Goal: Information Seeking & Learning: Check status

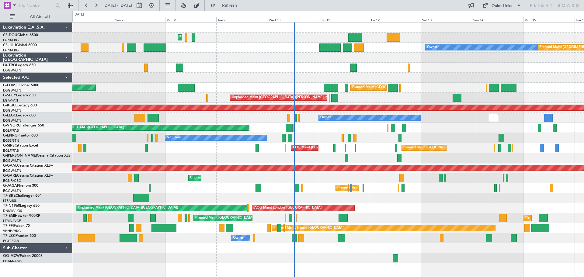
click at [307, 141] on div "Planned Maint Paris (Le Bourget) Planned Maint Paris (Le Bourget) Planned Maint…" at bounding box center [327, 143] width 511 height 241
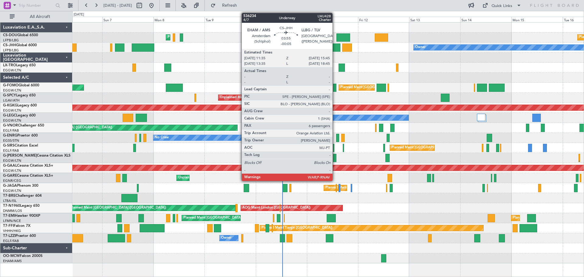
click at [335, 47] on div at bounding box center [335, 48] width 9 height 8
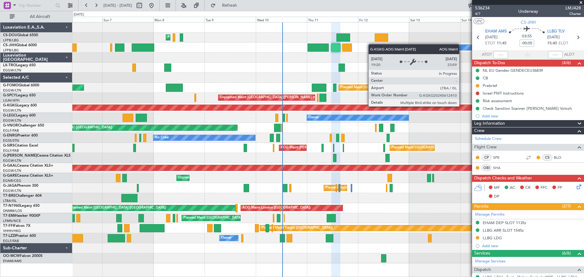
click at [581, 3] on span at bounding box center [581, 2] width 6 height 5
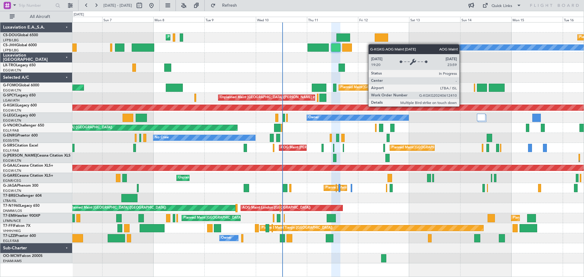
type input "0"
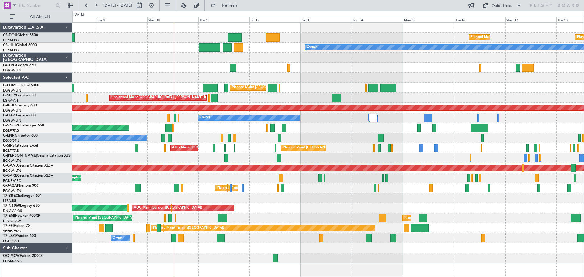
click at [362, 112] on div "Planned Maint Paris (Le Bourget) Planned Maint Paris (Le Bourget) Planned Maint…" at bounding box center [327, 143] width 511 height 241
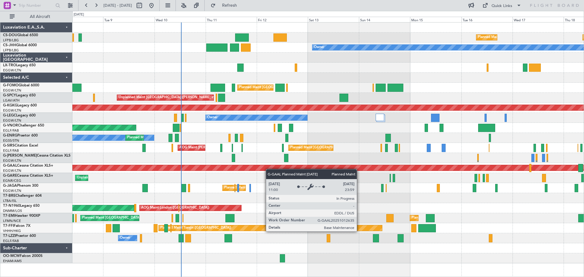
click at [359, 168] on div "Planned Maint Paris (Le Bourget) Planned Maint Paris (Le Bourget) Planned Maint…" at bounding box center [327, 143] width 511 height 241
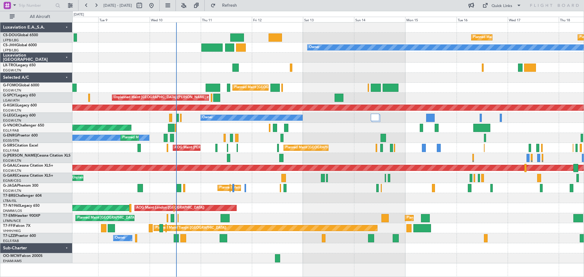
click at [520, 89] on div "Planned Maint Paris (Le Bourget) Planned Maint Paris (Le Bourget) Planned Maint…" at bounding box center [327, 143] width 511 height 241
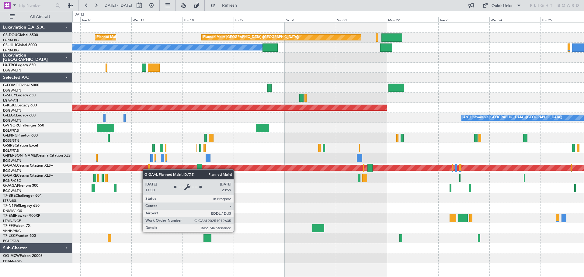
click at [145, 169] on div "Planned Maint Paris (Le Bourget) Planned Maint Paris (Le Bourget) Planned Maint…" at bounding box center [327, 143] width 511 height 241
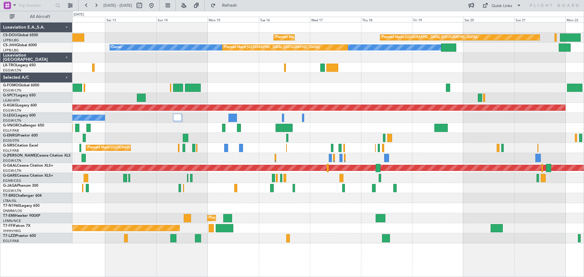
click at [445, 194] on div at bounding box center [327, 198] width 511 height 10
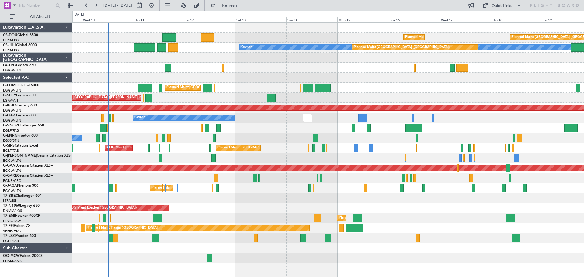
click at [380, 196] on div "Planned Maint Paris (Le Bourget) Planned Maint Paris (Le Bourget) Planned Maint…" at bounding box center [327, 143] width 511 height 241
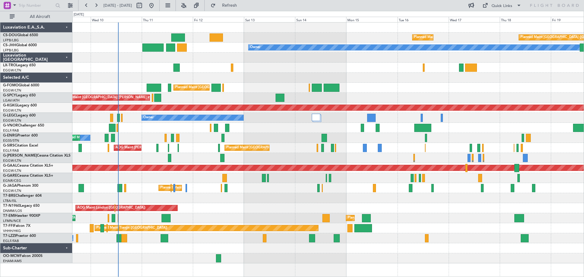
click at [287, 79] on div at bounding box center [327, 78] width 511 height 10
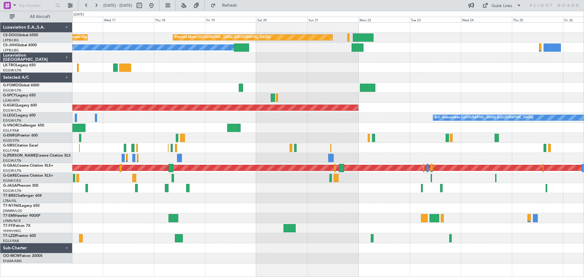
click at [228, 157] on div at bounding box center [327, 158] width 511 height 10
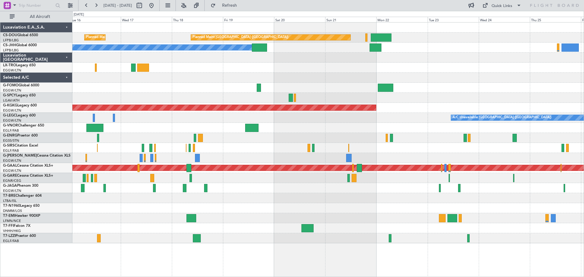
click at [257, 151] on div "Planned Maint Paris (Le Bourget) Planned Maint Paris (Le Bourget) Planned Maint…" at bounding box center [327, 133] width 511 height 221
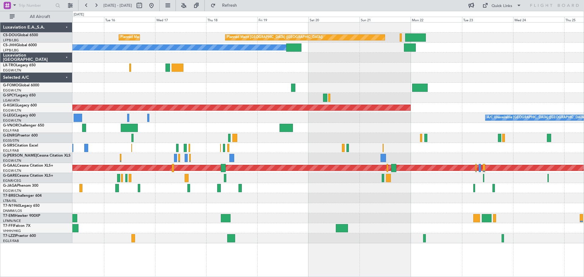
click at [271, 157] on div at bounding box center [327, 158] width 511 height 10
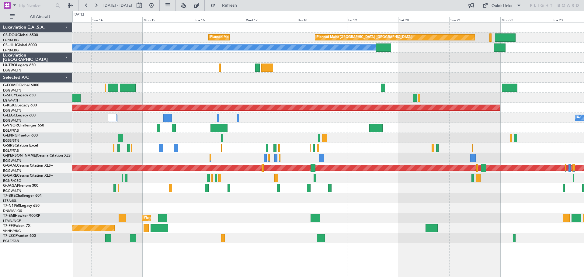
click at [307, 123] on div "Planned Maint Paris (Le Bourget) Planned Maint Paris (Le Bourget) Planned Maint…" at bounding box center [327, 133] width 511 height 221
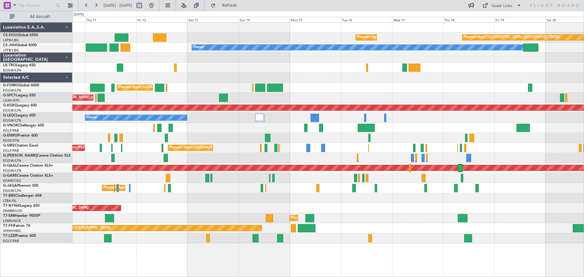
click at [353, 144] on div "Planned Maint Paris (Le Bourget) Planned Maint Paris (Le Bourget) Planned Maint…" at bounding box center [327, 133] width 511 height 221
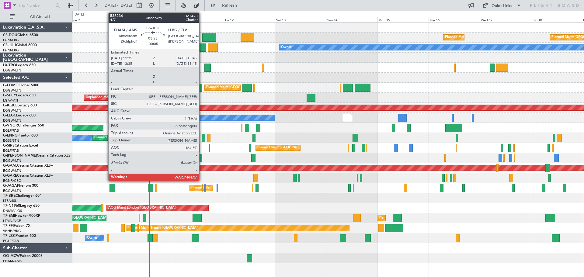
click at [202, 47] on div at bounding box center [201, 48] width 9 height 8
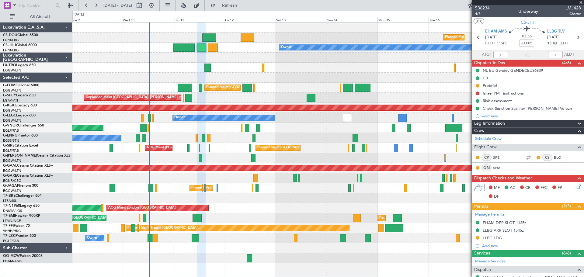
click at [580, 2] on span at bounding box center [581, 2] width 6 height 5
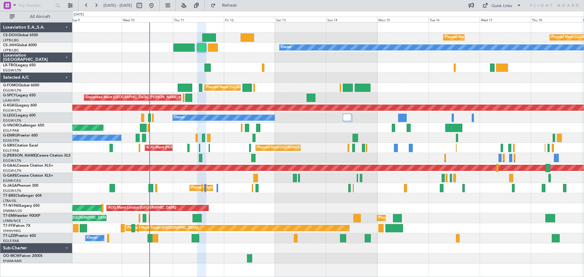
type input "0"
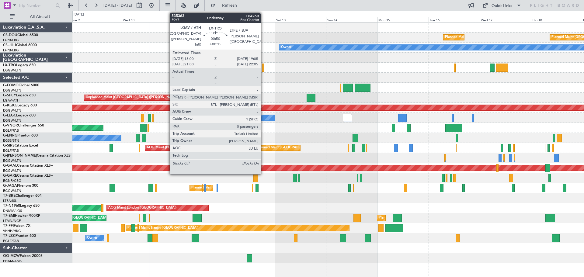
click at [264, 69] on div at bounding box center [263, 68] width 2 height 8
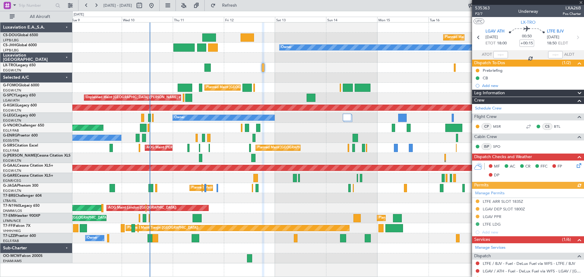
click at [581, 2] on div at bounding box center [528, 2] width 112 height 5
click at [581, 2] on span at bounding box center [581, 2] width 6 height 5
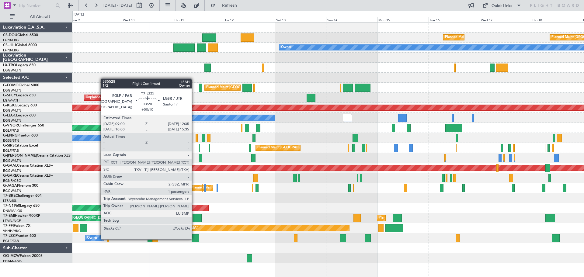
click at [194, 239] on div at bounding box center [196, 238] width 8 height 8
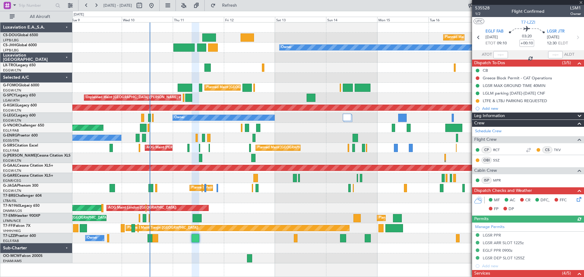
scroll to position [123, 0]
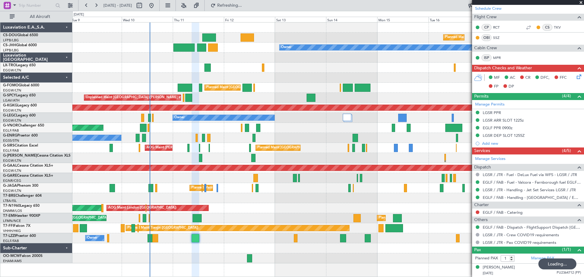
click at [581, 2] on span at bounding box center [581, 2] width 6 height 5
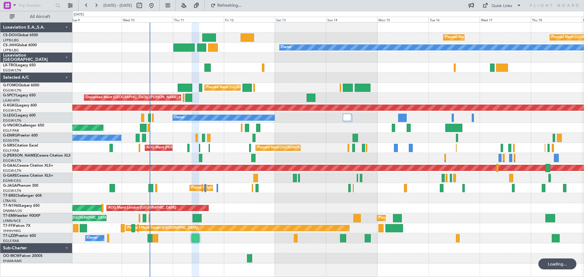
type input "0"
click at [405, 63] on div at bounding box center [327, 68] width 511 height 10
click at [406, 73] on div at bounding box center [327, 78] width 511 height 10
click at [289, 66] on div at bounding box center [327, 68] width 511 height 10
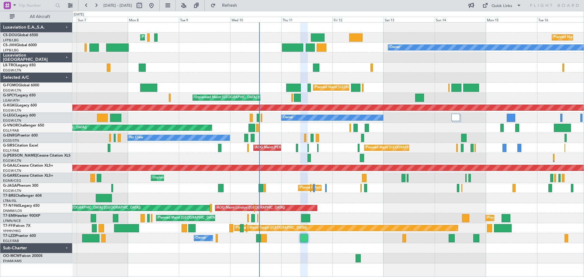
click at [349, 78] on div at bounding box center [327, 78] width 511 height 10
click at [305, 68] on div at bounding box center [327, 68] width 511 height 10
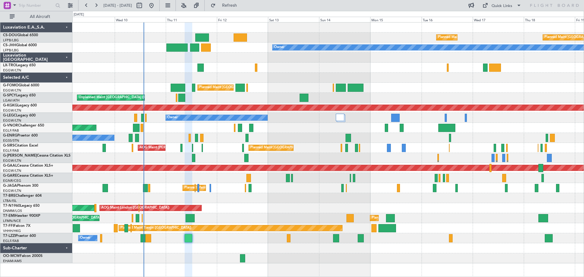
click at [380, 74] on div "Planned Maint Paris (Le Bourget) Planned Maint Paris (Le Bourget) Planned Maint…" at bounding box center [327, 143] width 511 height 241
click at [399, 63] on div at bounding box center [327, 68] width 511 height 10
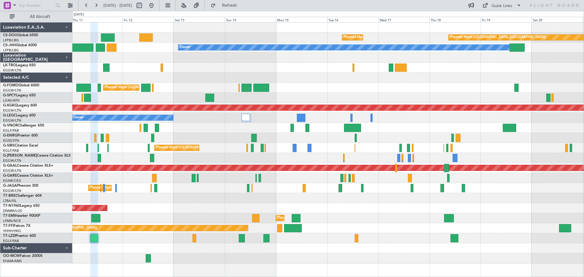
click at [369, 84] on div "Planned Maint [GEOGRAPHIC_DATA] ([GEOGRAPHIC_DATA])" at bounding box center [327, 88] width 511 height 10
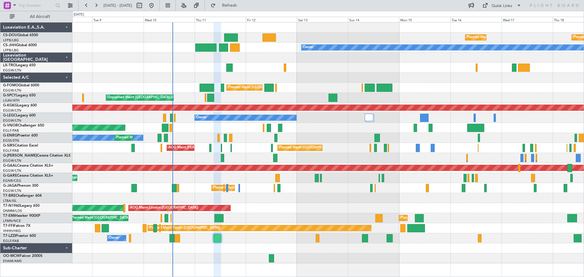
click at [347, 79] on div at bounding box center [327, 78] width 511 height 10
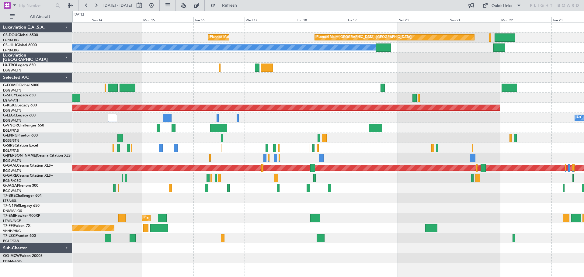
click at [252, 123] on div "Planned Maint Paris (Le Bourget) Planned Maint Paris (Le Bourget) Planned Maint…" at bounding box center [327, 143] width 511 height 241
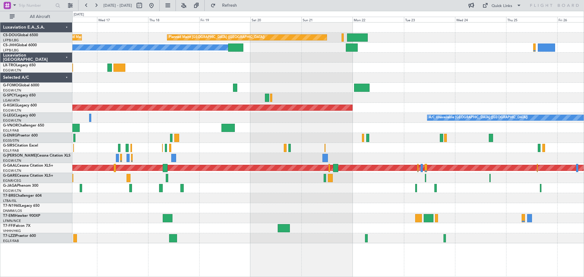
click at [253, 115] on div "Planned Maint Paris (Le Bourget) Planned Maint Paris (Le Bourget) Planned Maint…" at bounding box center [327, 133] width 511 height 221
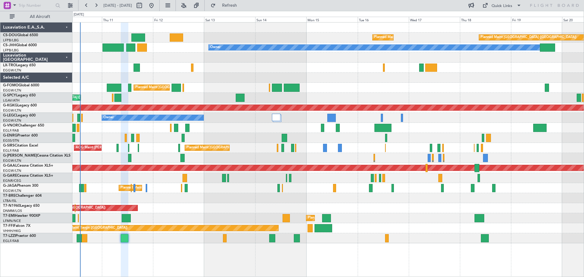
click at [446, 130] on div "Planned Maint Paris (Le Bourget) Planned Maint Paris (Le Bourget) Planned Maint…" at bounding box center [327, 133] width 511 height 221
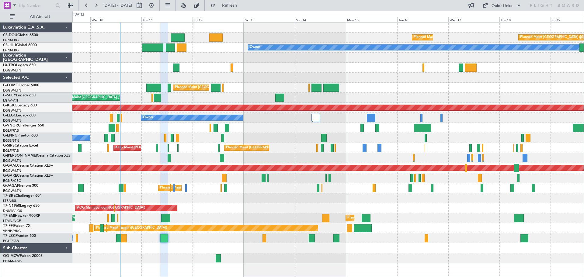
click at [372, 64] on div at bounding box center [327, 68] width 511 height 10
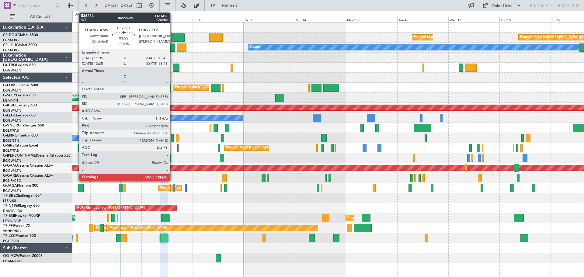
click at [173, 48] on div at bounding box center [170, 48] width 9 height 8
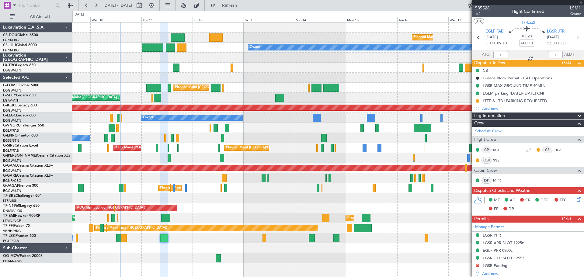
type input "-00:05"
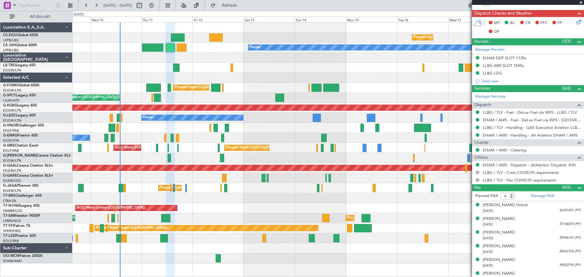
scroll to position [171, 0]
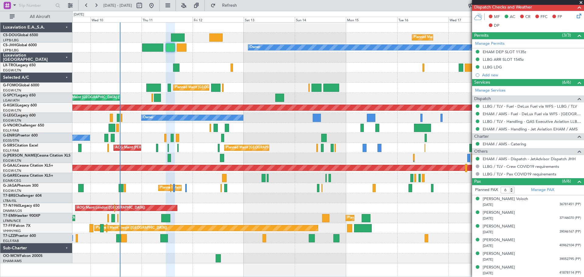
click at [581, 2] on span at bounding box center [581, 2] width 6 height 5
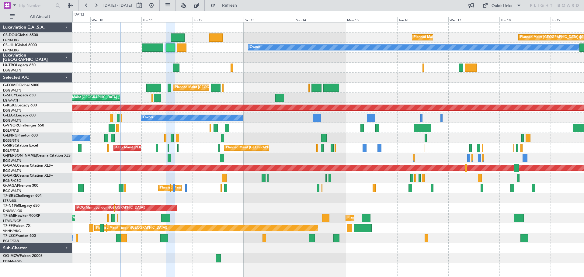
type input "0"
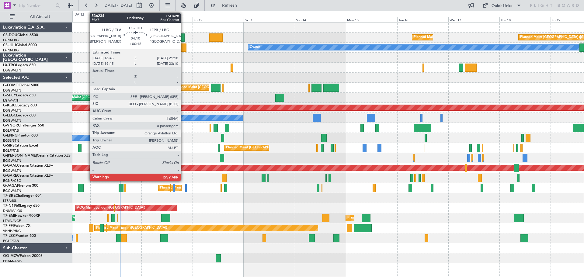
click at [183, 47] on div at bounding box center [181, 48] width 9 height 8
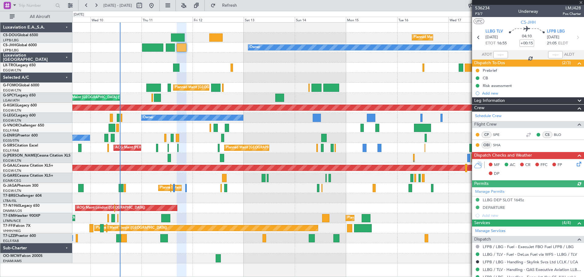
click at [580, 3] on div at bounding box center [528, 2] width 112 height 5
click at [580, 3] on span at bounding box center [581, 2] width 6 height 5
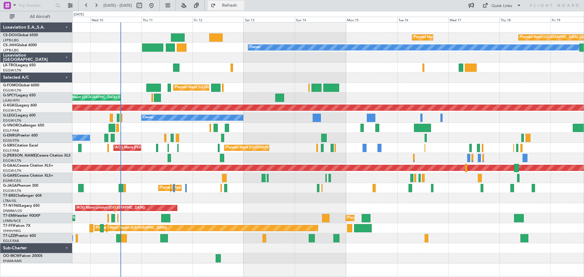
click at [243, 5] on span "Refresh" at bounding box center [230, 5] width 26 height 4
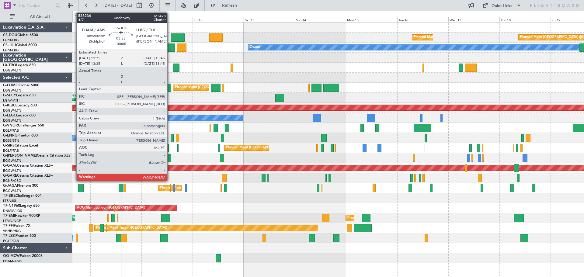
click at [170, 48] on div at bounding box center [170, 48] width 9 height 8
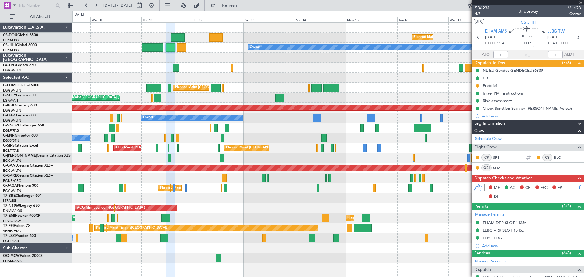
click at [581, 2] on span at bounding box center [581, 2] width 6 height 5
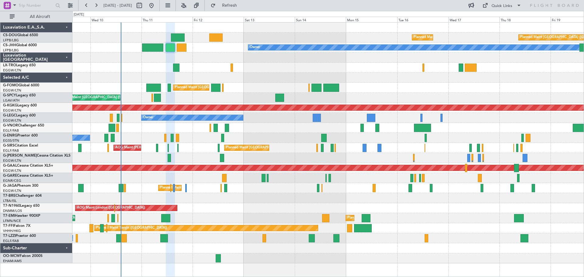
type input "0"
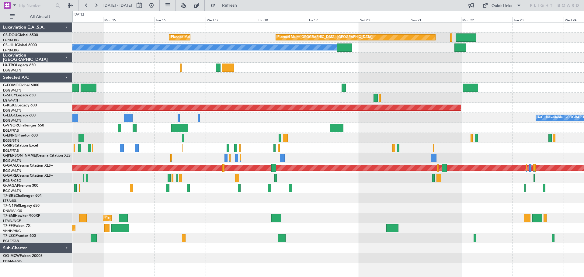
click at [299, 65] on div at bounding box center [327, 68] width 511 height 10
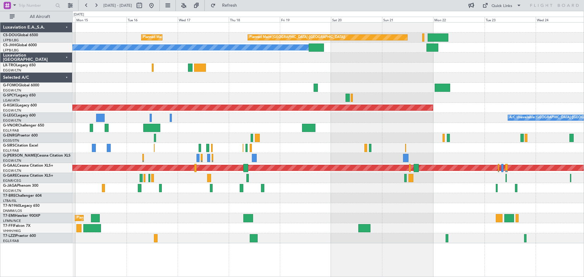
click at [479, 71] on div at bounding box center [327, 68] width 511 height 10
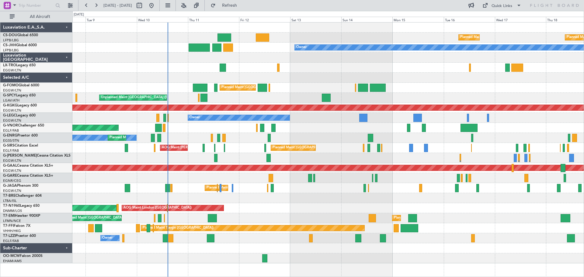
click at [290, 198] on div at bounding box center [327, 198] width 511 height 10
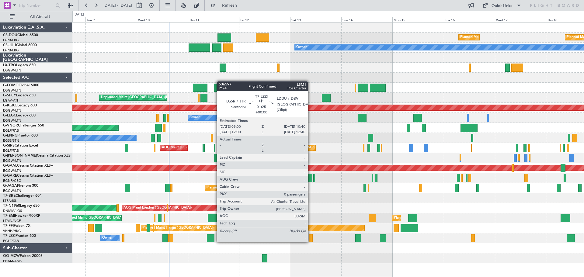
click at [311, 242] on div at bounding box center [311, 238] width 4 height 8
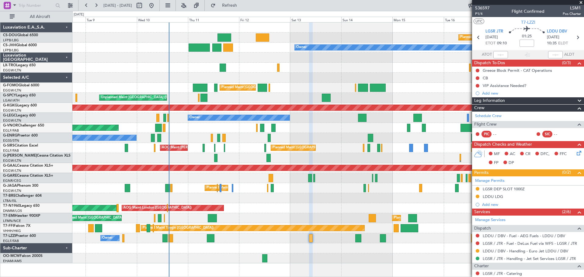
click at [581, 4] on span at bounding box center [581, 2] width 6 height 5
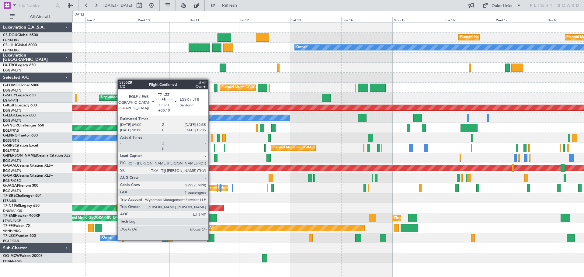
click at [211, 240] on div at bounding box center [211, 238] width 8 height 8
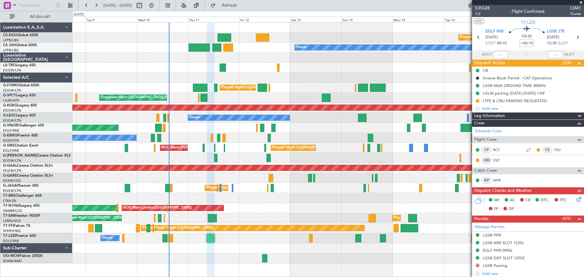
click at [582, 2] on span at bounding box center [581, 2] width 6 height 5
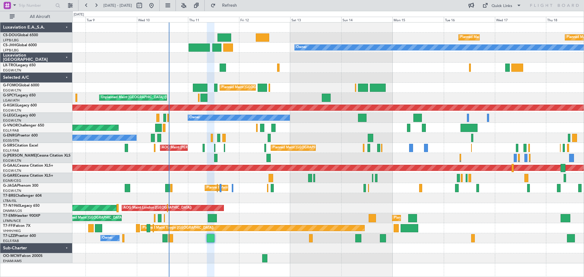
type input "0"
click at [243, 3] on span "Refresh" at bounding box center [230, 5] width 26 height 4
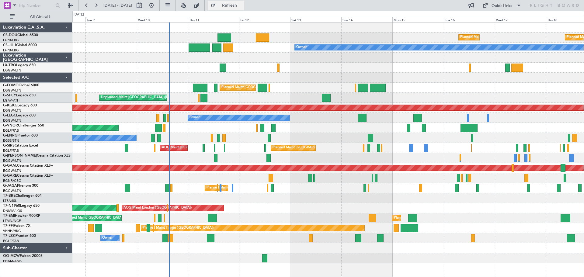
click at [243, 4] on span "Refresh" at bounding box center [230, 5] width 26 height 4
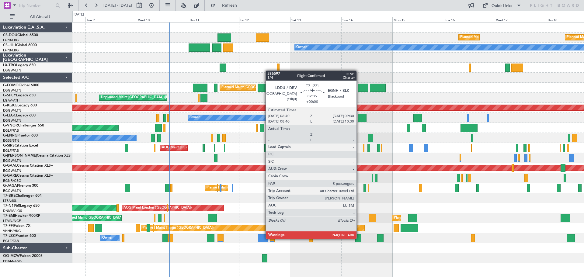
click at [359, 238] on div at bounding box center [358, 238] width 6 height 8
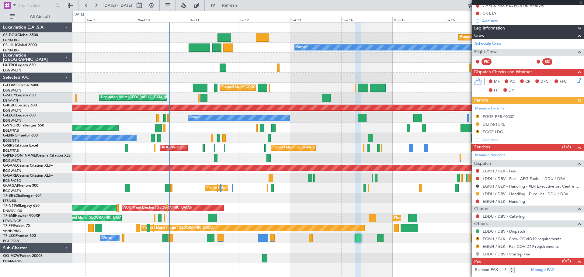
scroll to position [86, 0]
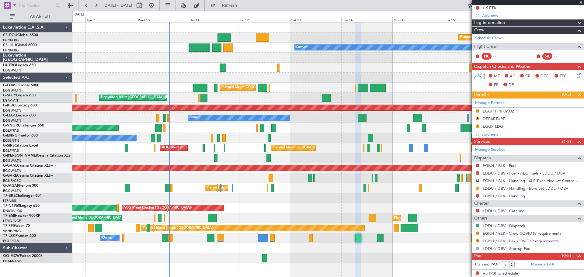
click at [580, 1] on span at bounding box center [581, 2] width 6 height 5
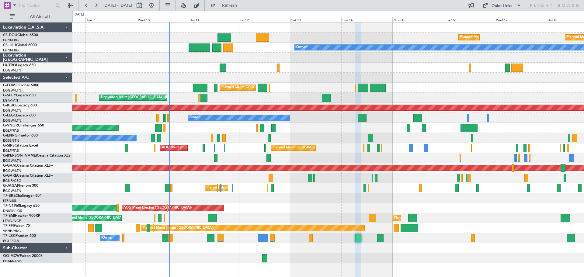
type input "0"
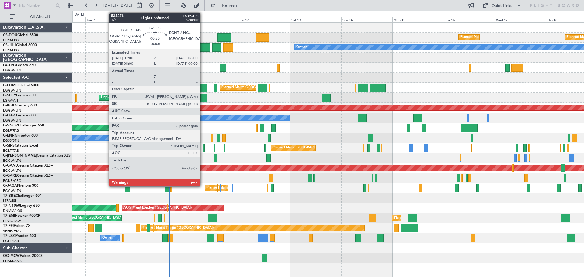
click at [203, 148] on div at bounding box center [204, 148] width 2 height 8
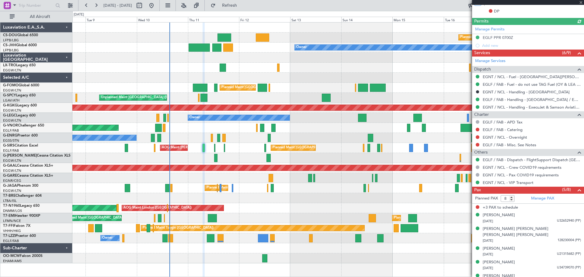
scroll to position [146, 0]
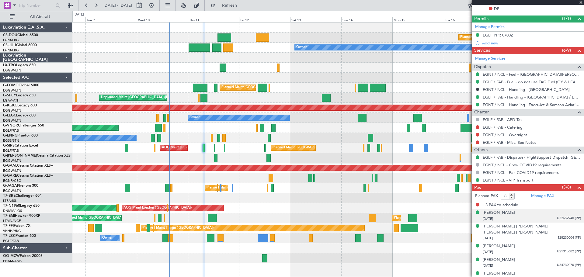
click at [557, 217] on span "U32652940 (PP)" at bounding box center [569, 218] width 24 height 5
click at [576, 224] on img at bounding box center [578, 225] width 5 height 5
click at [581, 2] on span at bounding box center [581, 2] width 6 height 5
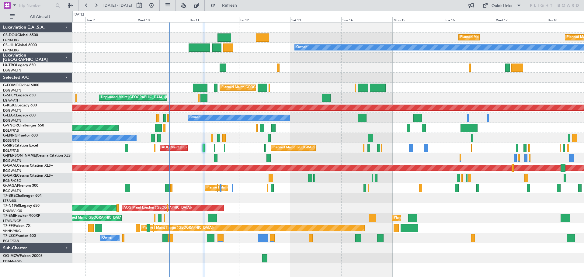
type input "0"
click at [319, 64] on div at bounding box center [327, 68] width 511 height 10
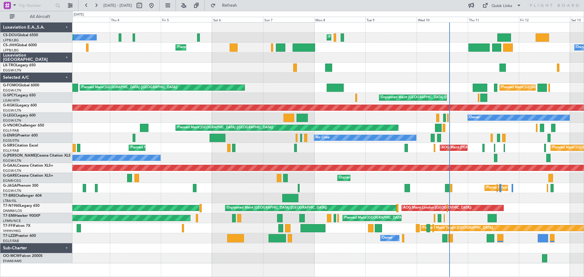
click at [372, 154] on div "Owner Owner" at bounding box center [327, 158] width 511 height 10
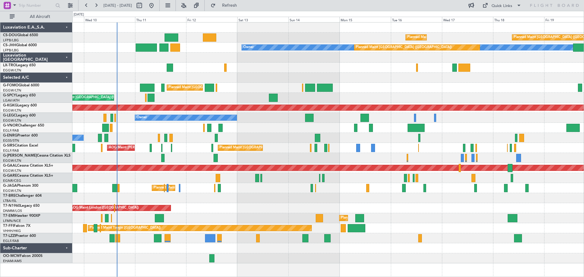
click at [230, 164] on div "Planned Maint [GEOGRAPHIC_DATA] ([GEOGRAPHIC_DATA]) Planned Maint [GEOGRAPHIC_D…" at bounding box center [327, 143] width 511 height 241
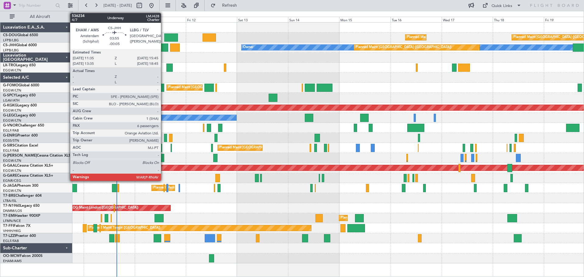
click at [164, 49] on div at bounding box center [163, 48] width 9 height 8
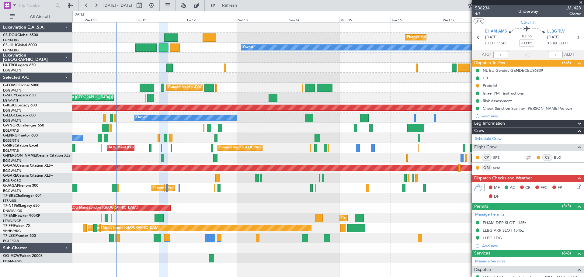
click at [581, 2] on span at bounding box center [581, 2] width 6 height 5
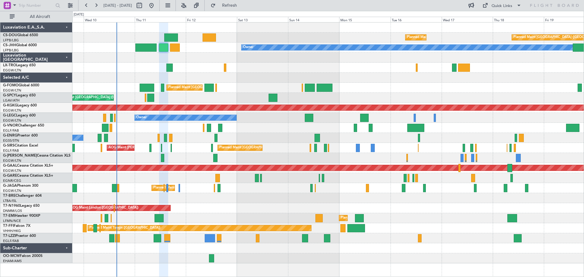
type input "0"
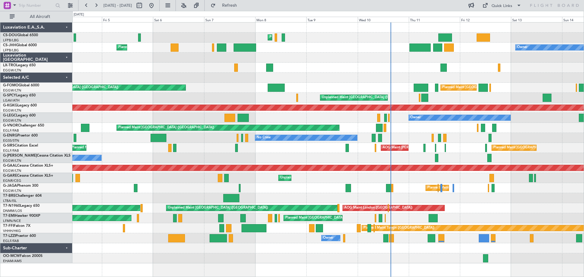
click at [412, 137] on div "Planned Maint [GEOGRAPHIC_DATA] ([GEOGRAPHIC_DATA]) No Crew" at bounding box center [327, 138] width 511 height 10
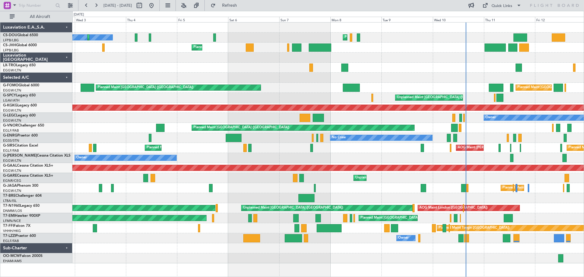
click at [351, 147] on div "Planned Maint [GEOGRAPHIC_DATA] ([GEOGRAPHIC_DATA]) AOG Maint [PERSON_NAME] Pla…" at bounding box center [327, 148] width 511 height 10
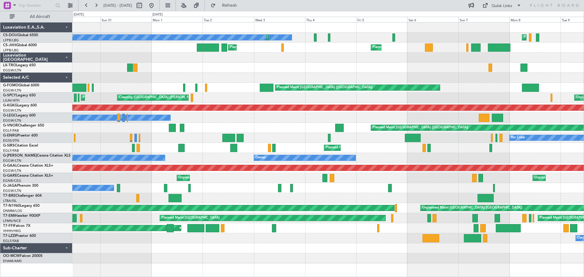
click at [374, 154] on div "Planned Maint [GEOGRAPHIC_DATA] ([GEOGRAPHIC_DATA]) No Crew Planned Maint [GEOG…" at bounding box center [327, 143] width 511 height 241
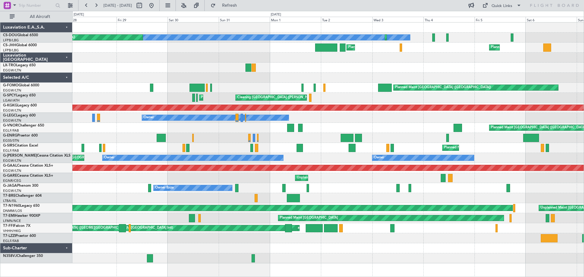
click at [312, 115] on div "No Crew Planned Maint [GEOGRAPHIC_DATA] ([GEOGRAPHIC_DATA]) Planned Maint [GEOG…" at bounding box center [327, 143] width 511 height 241
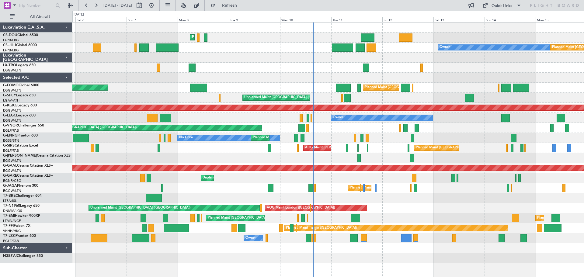
click at [37, 136] on div "Planned Maint [GEOGRAPHIC_DATA] ([GEOGRAPHIC_DATA]) Planned Maint [GEOGRAPHIC_D…" at bounding box center [292, 144] width 584 height 266
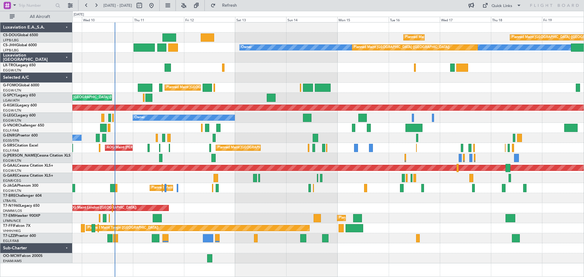
click at [251, 130] on div "Planned Maint [GEOGRAPHIC_DATA] ([GEOGRAPHIC_DATA]) Planned Maint [GEOGRAPHIC_D…" at bounding box center [327, 143] width 511 height 241
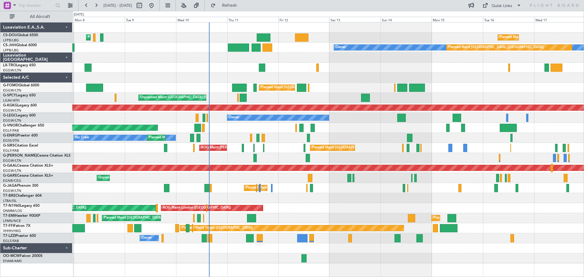
click at [241, 124] on div "Planned Maint [GEOGRAPHIC_DATA] ([GEOGRAPHIC_DATA]) Planned Maint [GEOGRAPHIC_D…" at bounding box center [327, 143] width 511 height 241
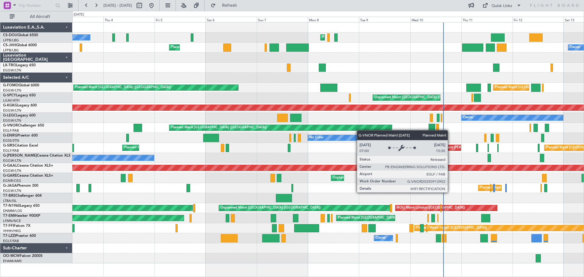
click at [361, 130] on div "Planned Maint [GEOGRAPHIC_DATA] ([GEOGRAPHIC_DATA]) No Crew Planned Maint [GEOG…" at bounding box center [327, 143] width 511 height 241
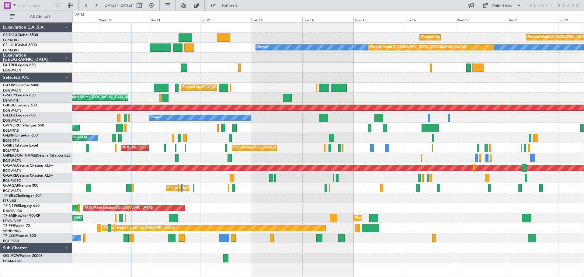
click at [187, 129] on div "Planned Maint [GEOGRAPHIC_DATA] ([GEOGRAPHIC_DATA])" at bounding box center [327, 128] width 511 height 10
click at [277, 63] on div at bounding box center [327, 68] width 511 height 10
click at [381, 64] on div at bounding box center [327, 68] width 511 height 10
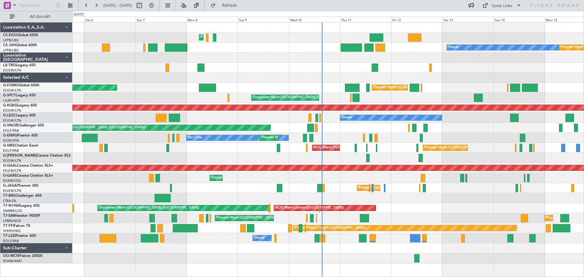
click at [417, 68] on div "Planned Maint [GEOGRAPHIC_DATA] ([GEOGRAPHIC_DATA]) Planned Maint [GEOGRAPHIC_D…" at bounding box center [327, 143] width 511 height 241
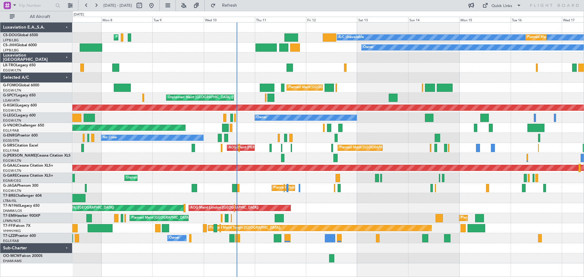
click at [202, 55] on div at bounding box center [327, 58] width 511 height 10
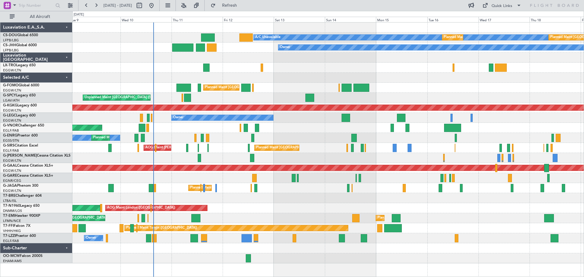
click at [293, 58] on div at bounding box center [327, 58] width 511 height 10
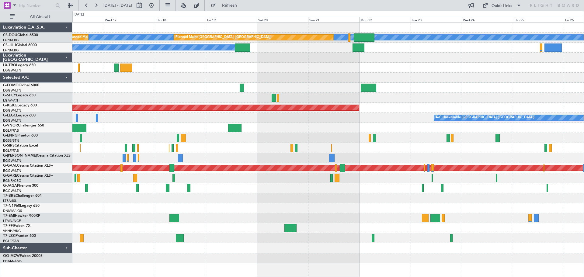
click at [155, 52] on div "A/C Unavailable Planned Maint [GEOGRAPHIC_DATA] ([GEOGRAPHIC_DATA]) Planned Mai…" at bounding box center [327, 143] width 511 height 241
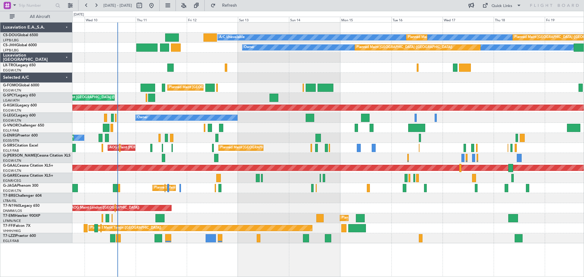
click at [356, 65] on div at bounding box center [327, 68] width 511 height 10
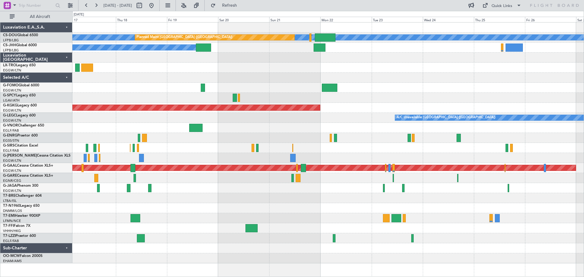
click at [138, 60] on div at bounding box center [327, 58] width 511 height 10
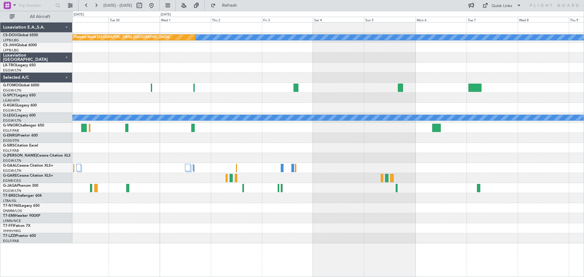
click at [121, 47] on div at bounding box center [327, 48] width 511 height 10
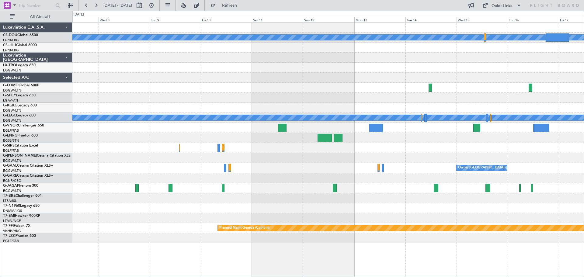
click at [462, 61] on div "A/C Unavailable A/C Unavailable [GEOGRAPHIC_DATA] ([GEOGRAPHIC_DATA]) Owner [GE…" at bounding box center [327, 133] width 511 height 221
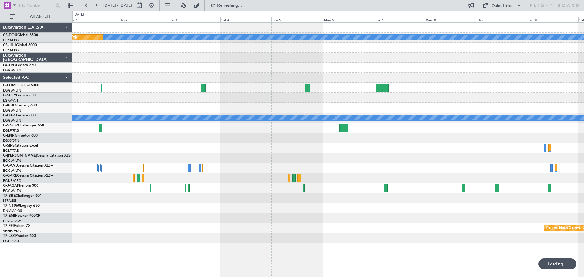
click at [491, 58] on div "A/C Unavailable Planned Maint [GEOGRAPHIC_DATA] ([GEOGRAPHIC_DATA]) A/C Unavail…" at bounding box center [327, 133] width 511 height 221
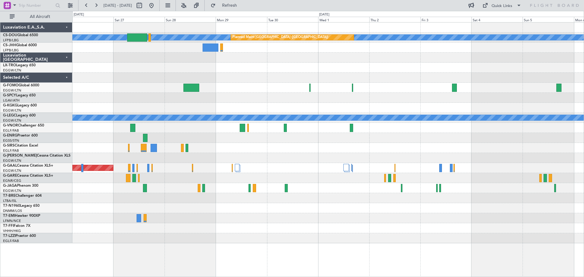
click at [510, 63] on div "A/C Unavailable Planned Maint [GEOGRAPHIC_DATA] ([GEOGRAPHIC_DATA]) A/C Unavail…" at bounding box center [327, 133] width 511 height 221
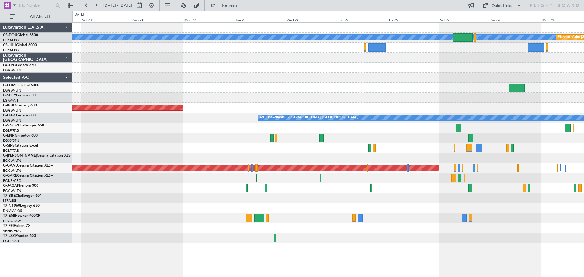
click at [477, 57] on div "A/C Unavailable Planned Maint [GEOGRAPHIC_DATA] ([GEOGRAPHIC_DATA]) Owner Plann…" at bounding box center [327, 133] width 511 height 221
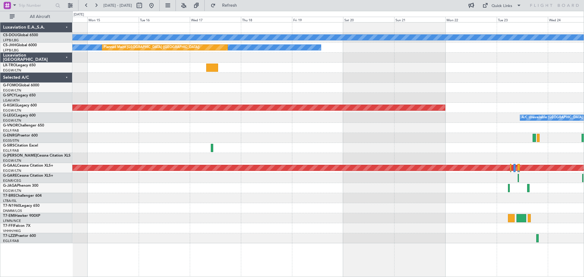
click at [463, 52] on div "A/C Unavailable Owner Planned Maint [GEOGRAPHIC_DATA] ([GEOGRAPHIC_DATA]) AOG M…" at bounding box center [327, 133] width 511 height 221
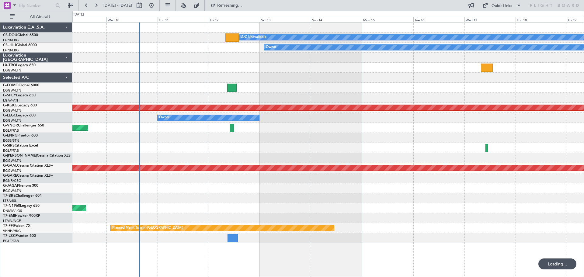
click at [438, 58] on div at bounding box center [327, 58] width 511 height 10
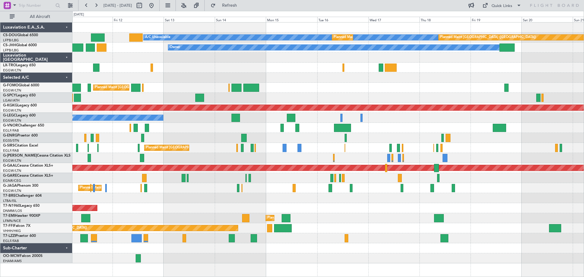
click at [309, 82] on div at bounding box center [327, 78] width 511 height 10
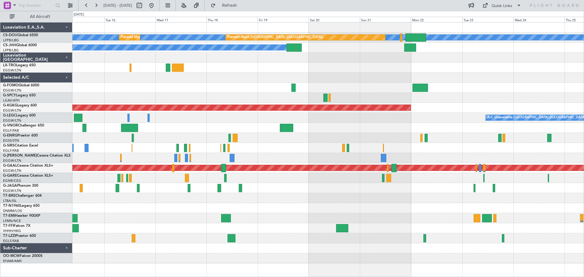
click at [341, 46] on div "A/C Unavailable Planned Maint [GEOGRAPHIC_DATA] ([GEOGRAPHIC_DATA]) Planned Mai…" at bounding box center [327, 143] width 511 height 241
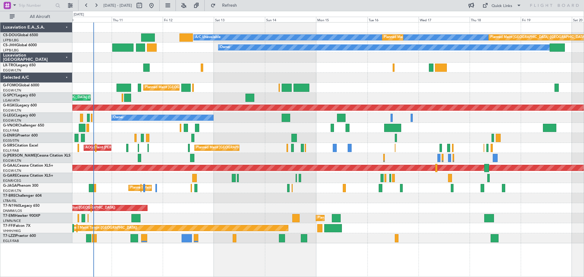
click at [482, 70] on div "A/C Unavailable Planned Maint [GEOGRAPHIC_DATA] ([GEOGRAPHIC_DATA]) Planned Mai…" at bounding box center [327, 133] width 511 height 221
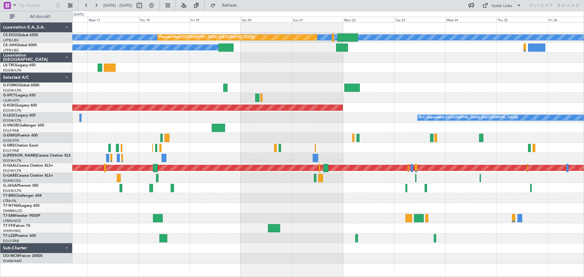
click at [162, 34] on div "A/C Unavailable Planned Maint [GEOGRAPHIC_DATA] ([GEOGRAPHIC_DATA]) Planned Mai…" at bounding box center [327, 143] width 511 height 241
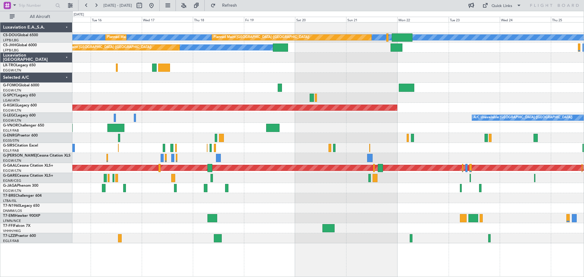
click at [215, 56] on div at bounding box center [327, 58] width 511 height 10
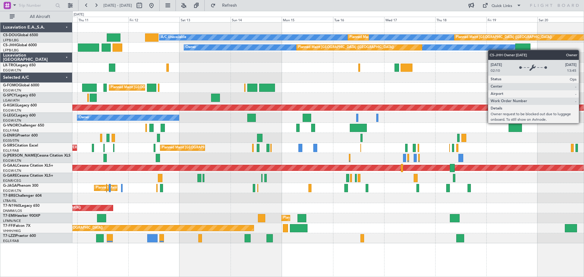
click at [491, 50] on div "A/C Unavailable Planned Maint [GEOGRAPHIC_DATA] ([GEOGRAPHIC_DATA]) Planned Mai…" at bounding box center [327, 133] width 511 height 221
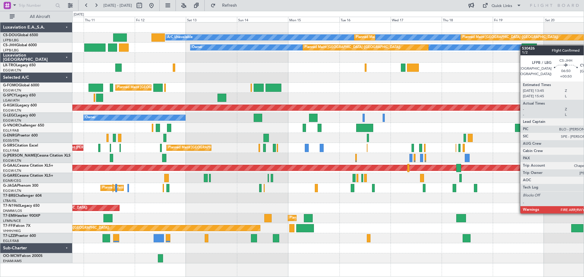
click at [521, 45] on div "A/C Unavailable Planned Maint [GEOGRAPHIC_DATA] ([GEOGRAPHIC_DATA]) Planned Mai…" at bounding box center [327, 143] width 511 height 241
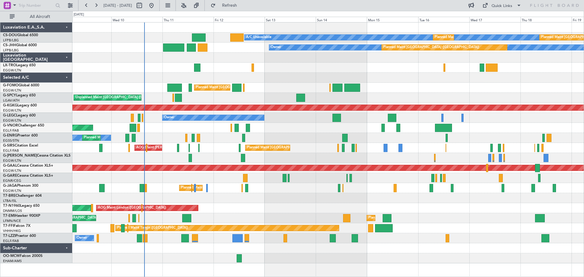
click at [526, 58] on div at bounding box center [327, 58] width 511 height 10
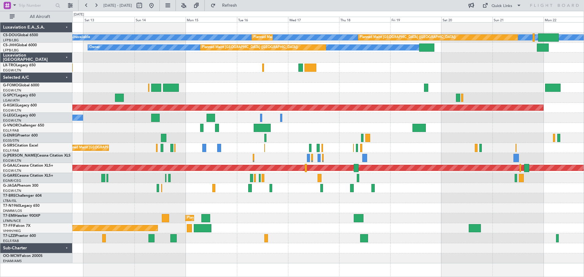
click at [343, 61] on div at bounding box center [327, 58] width 511 height 10
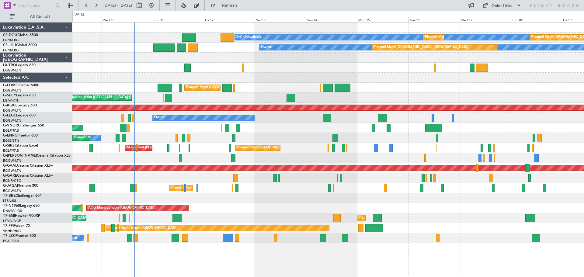
click at [360, 80] on div "A/C Unavailable Planned Maint [GEOGRAPHIC_DATA] ([GEOGRAPHIC_DATA]) Planned Mai…" at bounding box center [327, 133] width 511 height 221
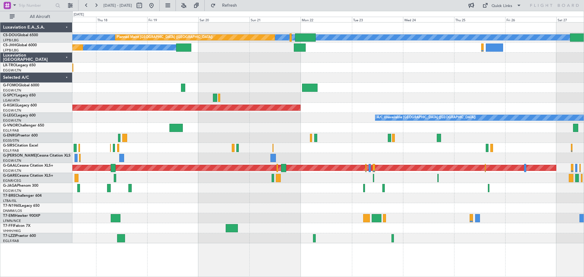
click at [186, 68] on div "A/C Unavailable Planned Maint [GEOGRAPHIC_DATA] ([GEOGRAPHIC_DATA]) Planned Mai…" at bounding box center [327, 133] width 511 height 221
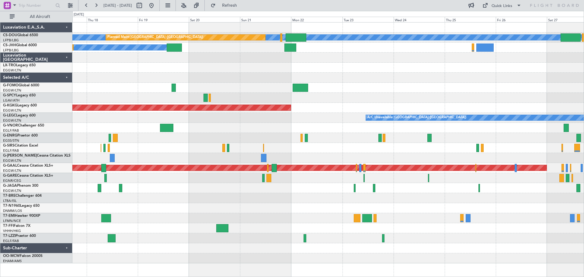
click at [144, 69] on div "A/C Unavailable Planned Maint [GEOGRAPHIC_DATA] ([GEOGRAPHIC_DATA]) Planned Mai…" at bounding box center [327, 143] width 511 height 241
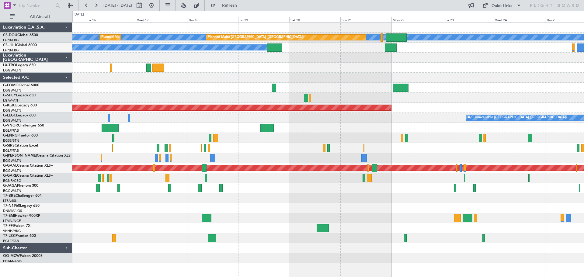
click at [212, 54] on div at bounding box center [327, 58] width 511 height 10
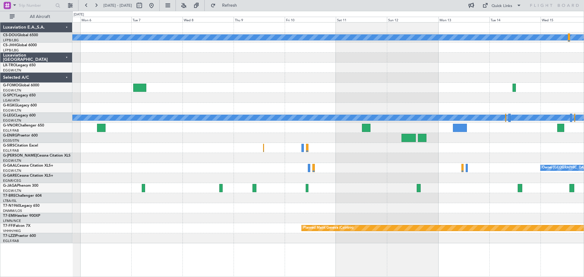
click at [483, 60] on div at bounding box center [327, 58] width 511 height 10
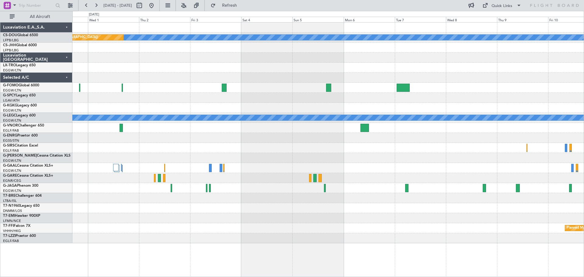
click at [424, 61] on div at bounding box center [327, 58] width 511 height 10
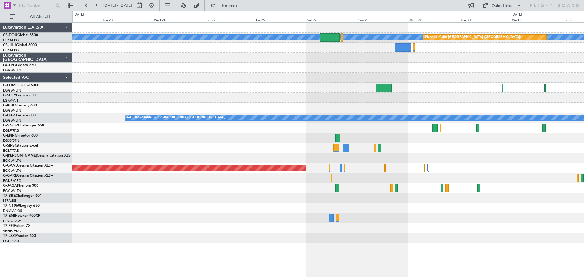
click at [407, 63] on div "A/C Unavailable Planned Maint [GEOGRAPHIC_DATA] ([GEOGRAPHIC_DATA]) AOG Maint […" at bounding box center [327, 133] width 511 height 221
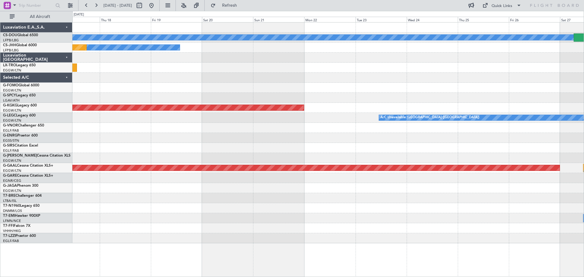
click at [435, 65] on div "A/C Unavailable Planned Maint [GEOGRAPHIC_DATA] ([GEOGRAPHIC_DATA]) Owner Plann…" at bounding box center [327, 133] width 511 height 221
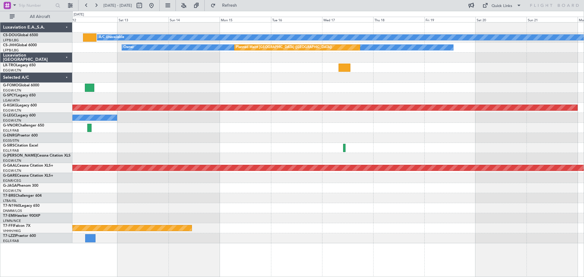
click at [473, 76] on div "A/C Unavailable Owner Planned Maint [GEOGRAPHIC_DATA] ([GEOGRAPHIC_DATA]) AOG M…" at bounding box center [327, 133] width 511 height 221
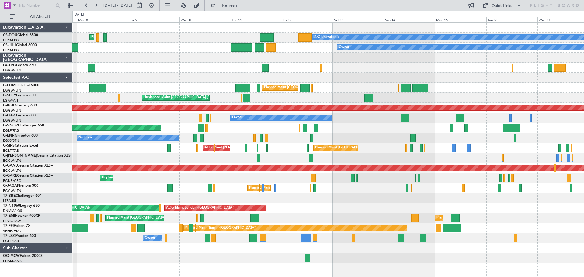
click at [155, 33] on div "Planned Maint [GEOGRAPHIC_DATA] ([GEOGRAPHIC_DATA]) A/C Unavailable Planned Mai…" at bounding box center [327, 38] width 511 height 10
click at [152, 33] on div "Planned Maint [GEOGRAPHIC_DATA] ([GEOGRAPHIC_DATA]) A/C Unavailable Planned Mai…" at bounding box center [327, 38] width 511 height 10
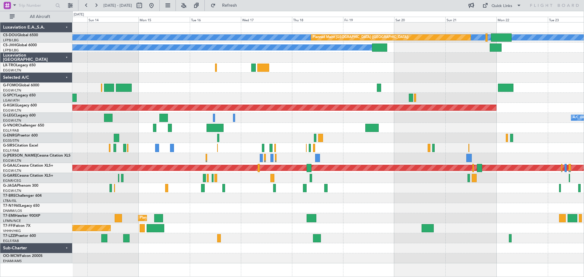
click at [258, 125] on div at bounding box center [327, 128] width 511 height 10
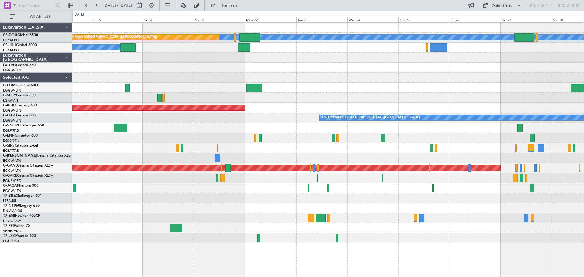
click at [181, 124] on div "A/C Unavailable Planned Maint [GEOGRAPHIC_DATA] ([GEOGRAPHIC_DATA]) Planned Mai…" at bounding box center [327, 133] width 511 height 221
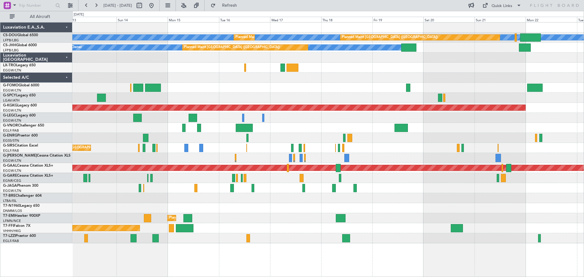
click at [442, 115] on div "A/C Unavailable Planned Maint [GEOGRAPHIC_DATA] ([GEOGRAPHIC_DATA]) Planned Mai…" at bounding box center [327, 133] width 511 height 221
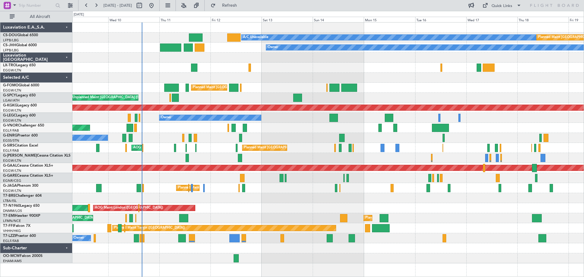
click at [389, 63] on div at bounding box center [327, 68] width 511 height 10
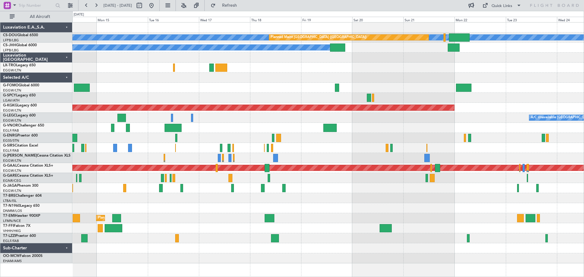
click at [270, 56] on div "Planned Maint [GEOGRAPHIC_DATA] ([GEOGRAPHIC_DATA]) A/C Unavailable Planned Mai…" at bounding box center [327, 143] width 511 height 241
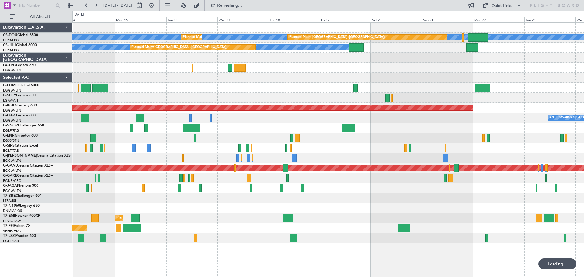
click at [343, 66] on div at bounding box center [327, 68] width 511 height 10
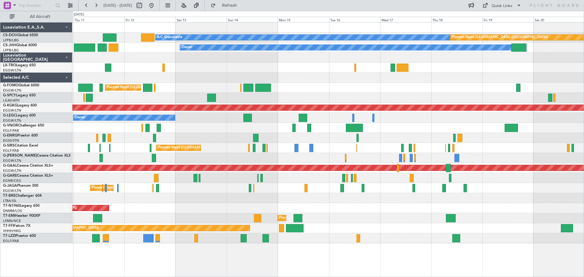
click at [325, 67] on div "Planned Maint Paris (Le Bourget) A/C Unavailable Planned Maint Paris (Le Bourge…" at bounding box center [327, 133] width 511 height 221
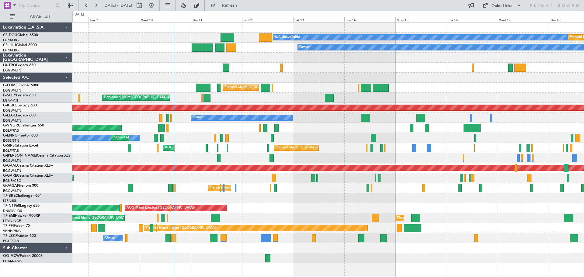
click at [321, 64] on div "Planned Maint Paris (Le Bourget) A/C Unavailable Planned Maint Paris (Le Bourge…" at bounding box center [327, 143] width 511 height 241
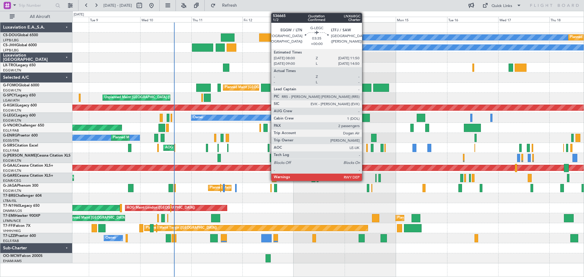
click at [365, 117] on div at bounding box center [365, 118] width 8 height 8
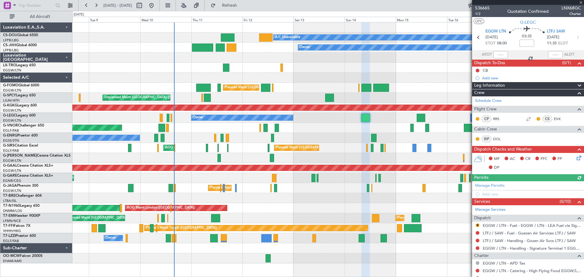
scroll to position [87, 0]
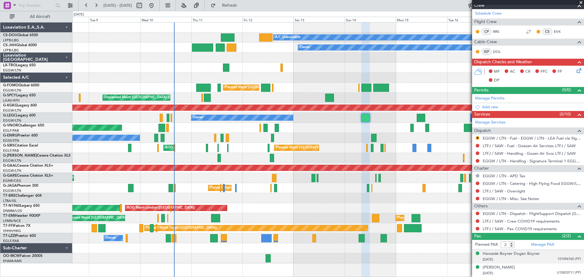
click at [565, 259] on span "151096760 (PP)" at bounding box center [569, 259] width 23 height 5
click at [576, 266] on img at bounding box center [578, 266] width 5 height 5
click at [559, 272] on span "U15833711 (PP)" at bounding box center [569, 273] width 24 height 5
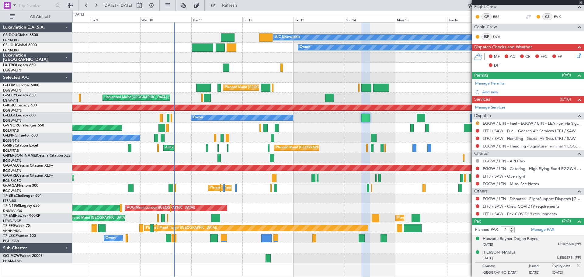
click at [576, 267] on img at bounding box center [578, 265] width 5 height 5
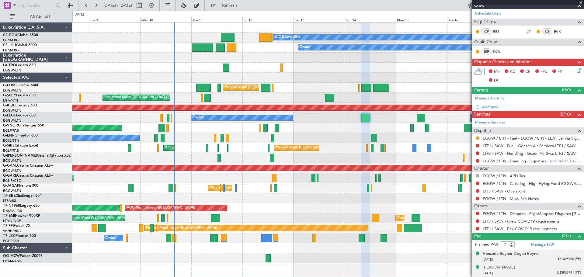
click at [581, 3] on span at bounding box center [581, 2] width 6 height 5
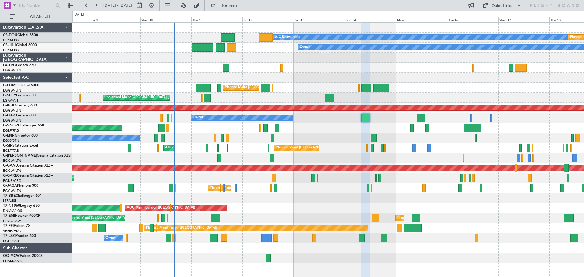
type input "0"
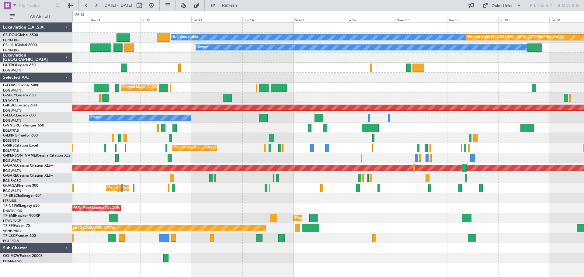
click at [418, 124] on div "Planned Maint [GEOGRAPHIC_DATA] ([GEOGRAPHIC_DATA])" at bounding box center [327, 128] width 511 height 10
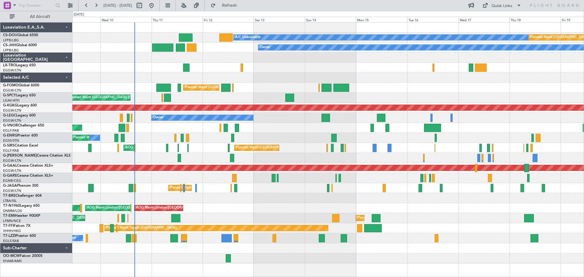
click at [288, 132] on div "Planned Maint Paris (Le Bourget) A/C Unavailable Planned Maint Paris (Le Bourge…" at bounding box center [327, 143] width 511 height 241
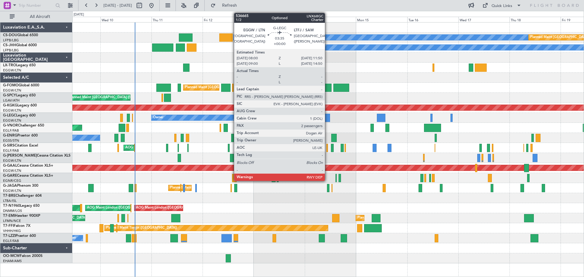
click at [328, 118] on div at bounding box center [326, 118] width 8 height 8
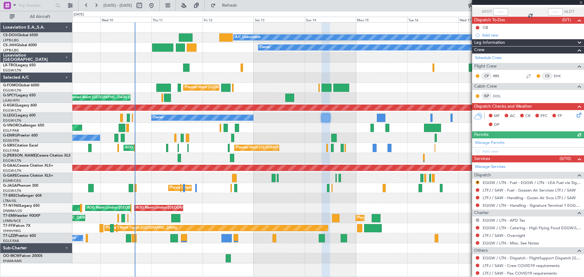
scroll to position [87, 0]
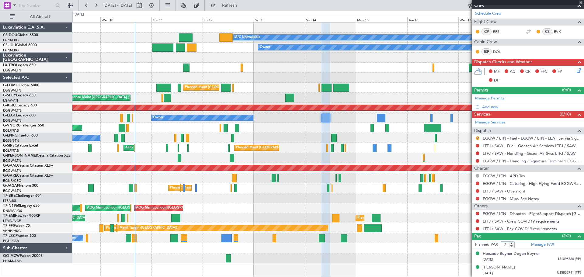
click at [580, 2] on span at bounding box center [581, 2] width 6 height 5
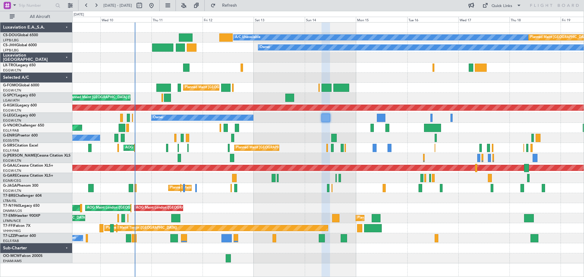
type input "0"
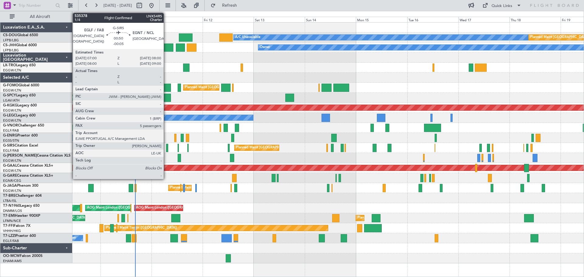
click at [166, 148] on div at bounding box center [167, 148] width 2 height 8
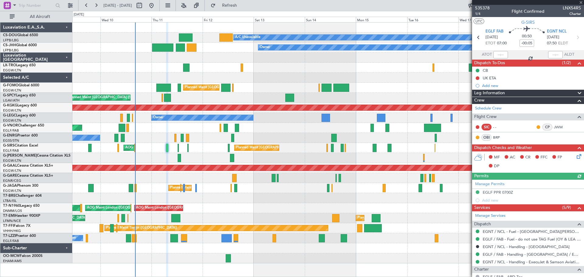
scroll to position [150, 0]
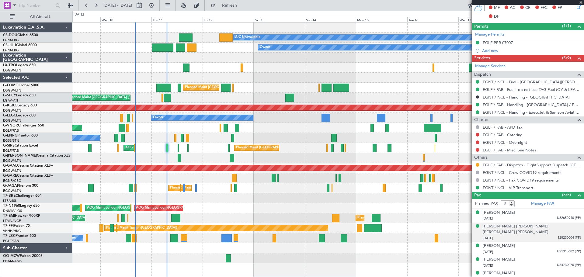
click at [563, 236] on span "128230004 (PP)" at bounding box center [569, 238] width 23 height 5
click at [576, 243] on img at bounding box center [578, 245] width 5 height 5
click at [558, 249] on span "U21315682 (PP)" at bounding box center [569, 251] width 24 height 5
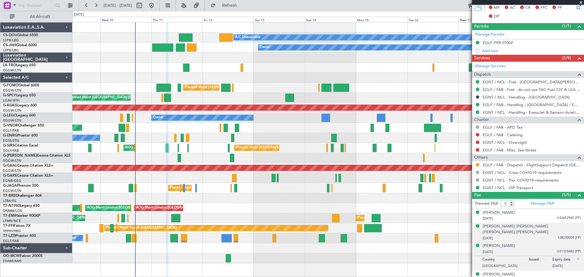
click at [576, 256] on img at bounding box center [578, 258] width 5 height 5
click at [581, 3] on span at bounding box center [581, 2] width 6 height 5
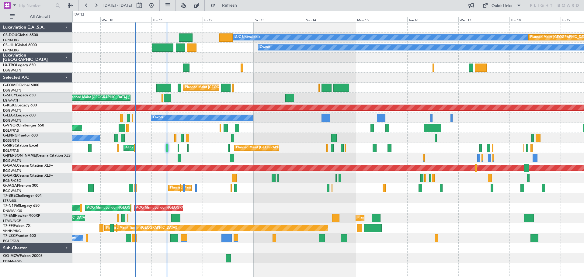
type input "0"
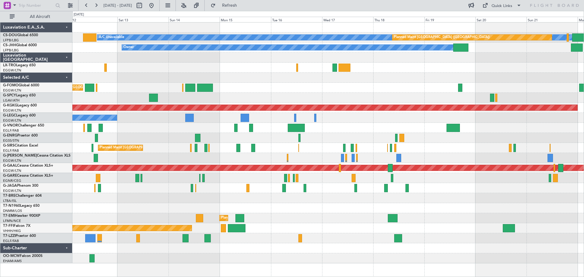
click at [265, 64] on div at bounding box center [327, 68] width 511 height 10
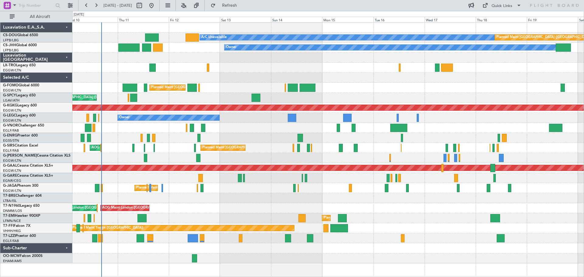
click at [289, 76] on div "Planned Maint Paris (Le Bourget) A/C Unavailable Planned Maint Paris (Le Bourge…" at bounding box center [327, 143] width 511 height 241
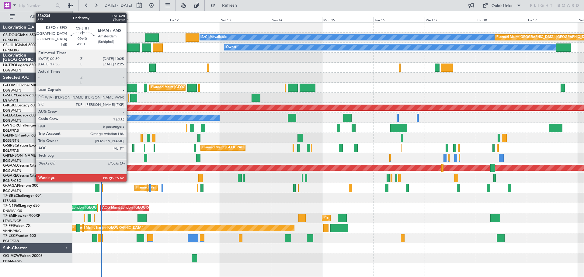
click at [129, 46] on div at bounding box center [128, 48] width 21 height 8
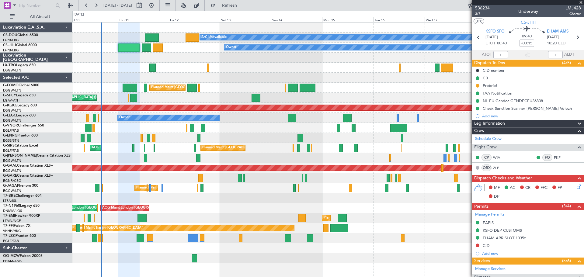
click at [580, 2] on span at bounding box center [581, 2] width 6 height 5
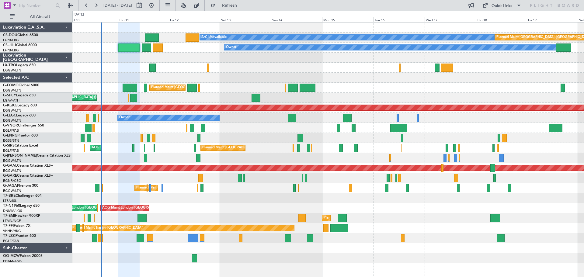
type input "0"
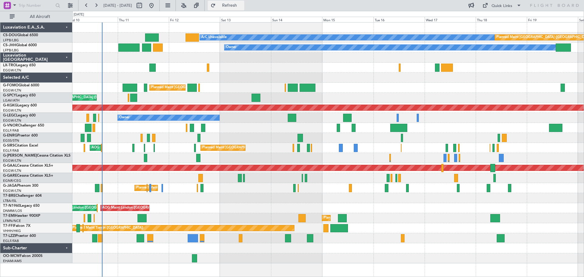
click at [241, 2] on button "Refresh" at bounding box center [226, 6] width 37 height 10
click at [243, 5] on span "Refresh" at bounding box center [230, 5] width 26 height 4
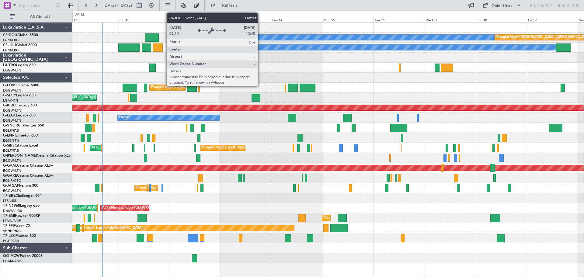
click at [260, 47] on div "Owner" at bounding box center [390, 47] width 331 height 5
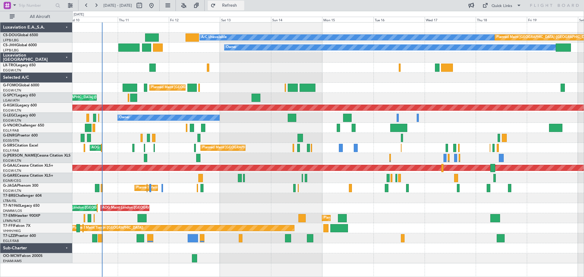
click at [243, 5] on span "Refresh" at bounding box center [230, 5] width 26 height 4
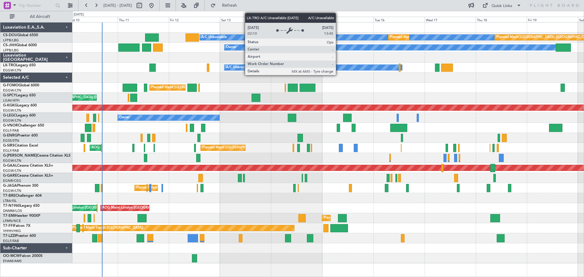
click at [339, 68] on div "A/C Unavailable" at bounding box center [314, 67] width 178 height 5
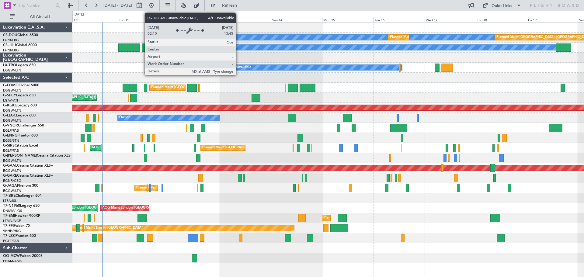
click at [239, 68] on div "A/C Unavailable" at bounding box center [238, 67] width 25 height 9
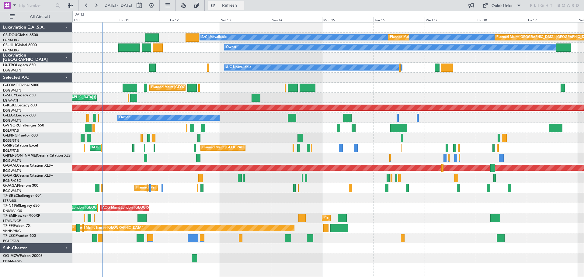
click at [243, 6] on span "Refresh" at bounding box center [230, 5] width 26 height 4
click at [243, 3] on span "Refresh" at bounding box center [230, 5] width 26 height 4
